Goal: Information Seeking & Learning: Learn about a topic

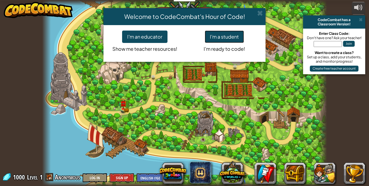
click at [215, 42] on button "I'm a student" at bounding box center [224, 37] width 39 height 12
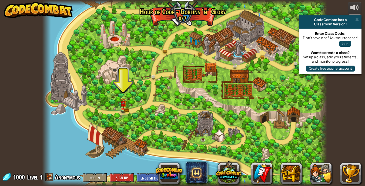
drag, startPoint x: 195, startPoint y: 69, endPoint x: 193, endPoint y: 79, distance: 10.9
click at [123, 107] on img at bounding box center [123, 100] width 7 height 15
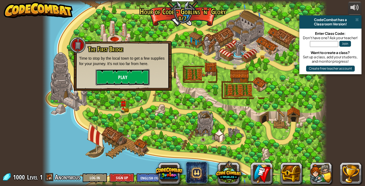
click at [120, 77] on button "Play" at bounding box center [123, 77] width 54 height 16
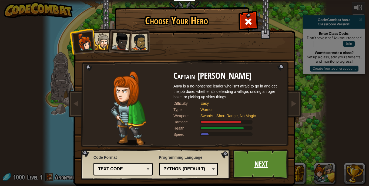
click at [260, 161] on link "Next" at bounding box center [261, 164] width 56 height 30
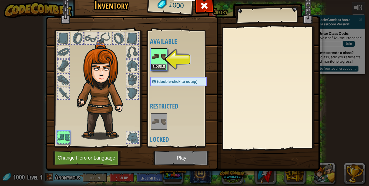
click at [157, 63] on img at bounding box center [158, 56] width 15 height 15
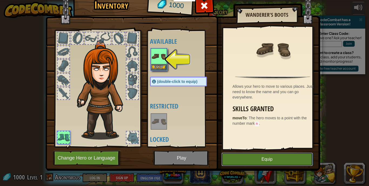
click at [303, 163] on button "Equip" at bounding box center [267, 160] width 91 height 14
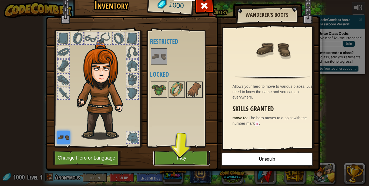
click at [178, 161] on button "Play" at bounding box center [181, 158] width 56 height 15
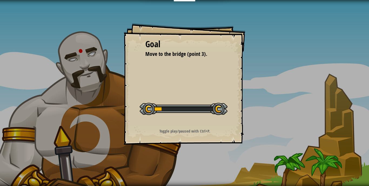
click at [184, 122] on div "Goal Move to the bridge (point 3). Start Level Error loading from server. Try r…" at bounding box center [185, 84] width 122 height 122
click at [184, 121] on div "Goal Move to the bridge (point 3). Start Level Error loading from server. Try r…" at bounding box center [185, 84] width 122 height 122
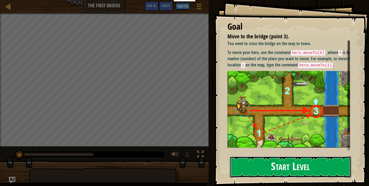
click at [294, 167] on button "Start Level" at bounding box center [290, 166] width 121 height 21
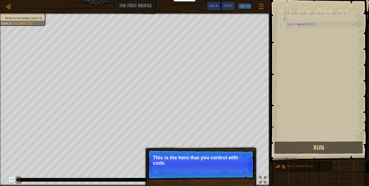
click at [188, 156] on p "This is the hero that you control with code." at bounding box center [201, 160] width 96 height 11
click at [245, 163] on p "This is the hero that you control with code." at bounding box center [201, 160] width 96 height 11
click at [235, 169] on button "Continue" at bounding box center [239, 170] width 22 height 7
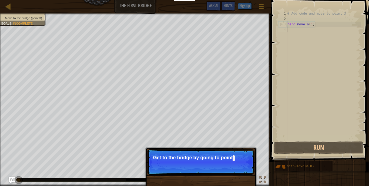
click at [235, 169] on p "Skip (esc) Continue Get to the bridge by going to point" at bounding box center [200, 161] width 107 height 25
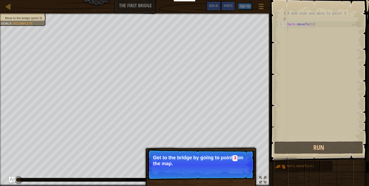
click at [235, 169] on button "Continue" at bounding box center [239, 170] width 22 height 7
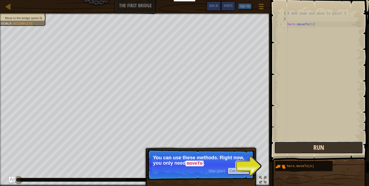
click at [293, 148] on button "Run" at bounding box center [318, 148] width 89 height 12
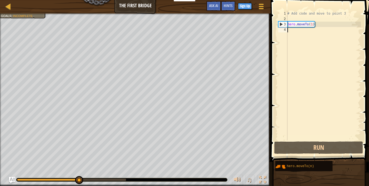
click at [299, 29] on div "# Add code and move to point 3 hero . moveTo ( 1 )" at bounding box center [323, 81] width 75 height 140
drag, startPoint x: 278, startPoint y: 22, endPoint x: 293, endPoint y: 37, distance: 20.8
click at [283, 25] on div "1 2 3 4 # Add code and move to point 3 hero . moveTo ( 1 ) הההההההההההההההההההה…" at bounding box center [319, 76] width 84 height 130
click at [300, 41] on div "# Add code and move to point 3 hero . moveTo ( 1 )" at bounding box center [323, 81] width 75 height 140
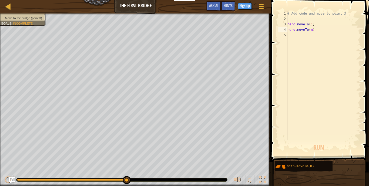
click at [314, 32] on div "# Add code and move to point 3 hero . moveTo ( 1 ) hero . moveTo ( n )" at bounding box center [323, 81] width 75 height 140
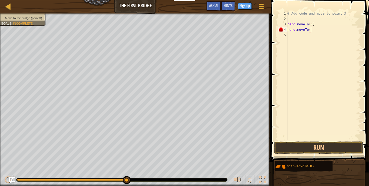
scroll to position [2, 2]
type textarea "hero.moveTo(2)"
click at [337, 146] on button "Run" at bounding box center [318, 148] width 89 height 12
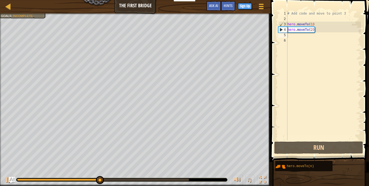
drag, startPoint x: 300, startPoint y: 169, endPoint x: 295, endPoint y: 55, distance: 114.9
click at [295, 55] on div "Hints 1 2 3 4 5 6 # Add code and move to point 3 hero . moveTo ( 1 ) hero . mov…" at bounding box center [319, 91] width 100 height 183
